Goal: Obtain resource: Obtain resource

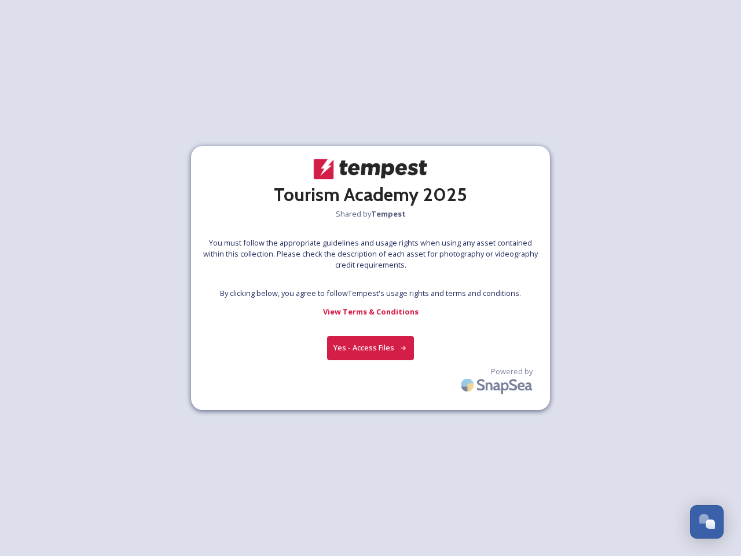
click at [370, 278] on div at bounding box center [370, 278] width 1 height 17
click at [370, 347] on button "Yes - Access Files" at bounding box center [370, 348] width 87 height 24
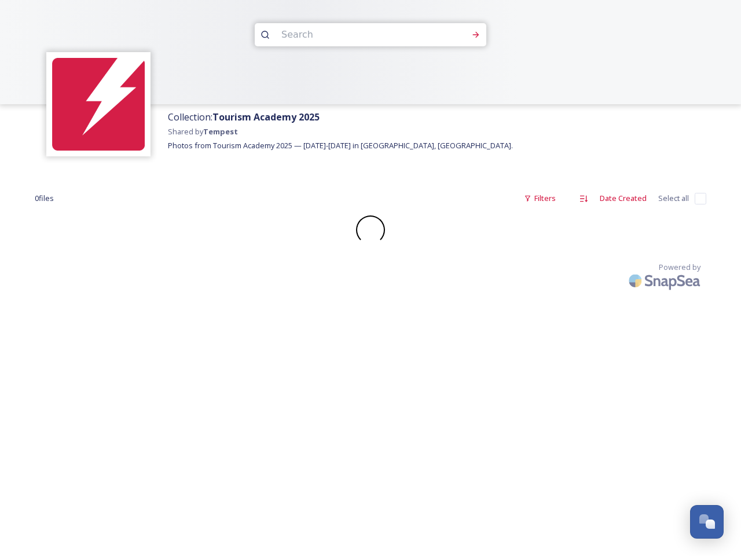
click at [498, 382] on div "Collection: Tourism Academy 2025 Shared by Tempest Photos from Tourism Academy …" at bounding box center [370, 278] width 741 height 556
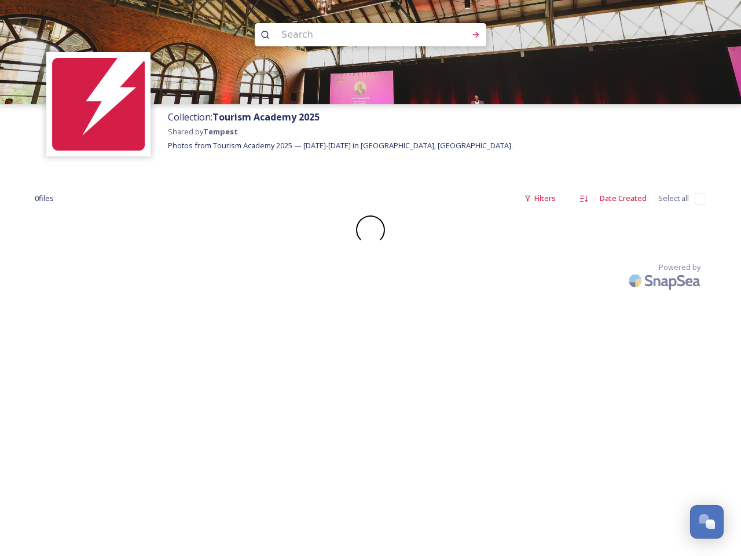
click at [707, 521] on div "Open Chat" at bounding box center [709, 523] width 9 height 9
